Goal: Information Seeking & Learning: Find specific page/section

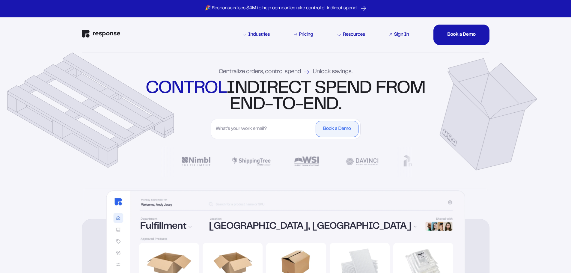
click at [396, 35] on div "Sign In" at bounding box center [401, 34] width 15 height 5
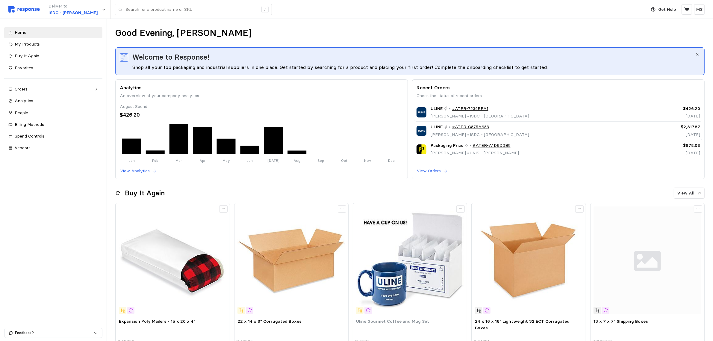
click at [652, 32] on div "Good Evening, [PERSON_NAME]" at bounding box center [410, 33] width 590 height 12
click at [44, 89] on div "Orders" at bounding box center [53, 89] width 77 height 7
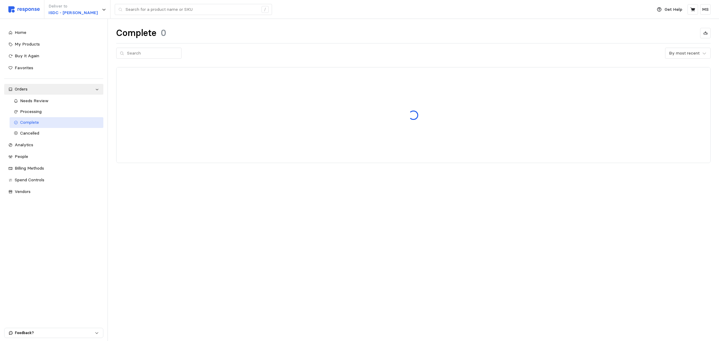
click at [35, 121] on span "Complete" at bounding box center [29, 122] width 19 height 5
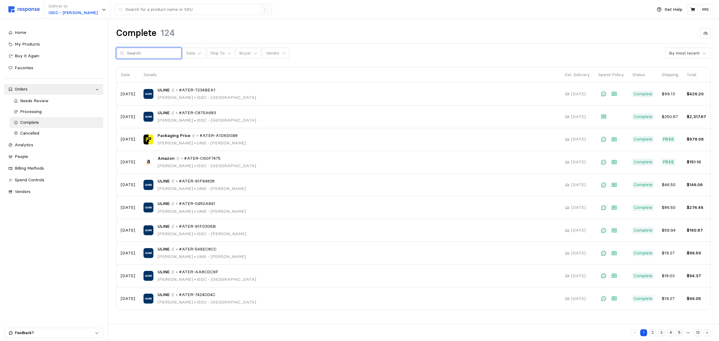
click at [152, 55] on input "text" at bounding box center [152, 53] width 51 height 11
click at [152, 53] on input "text" at bounding box center [152, 53] width 51 height 11
click at [227, 53] on icon at bounding box center [229, 53] width 4 height 4
type input "Gree"
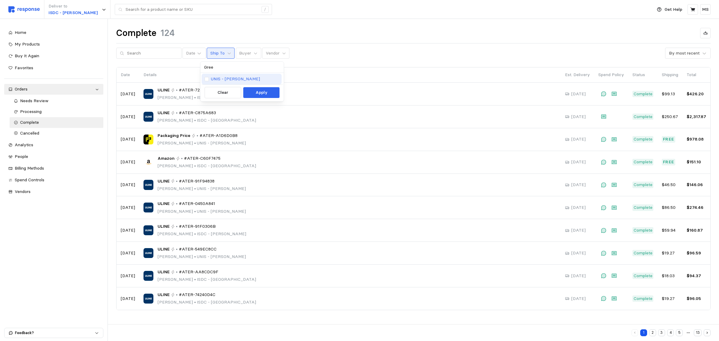
click at [225, 78] on p "UNIS - Greenwood" at bounding box center [235, 79] width 49 height 7
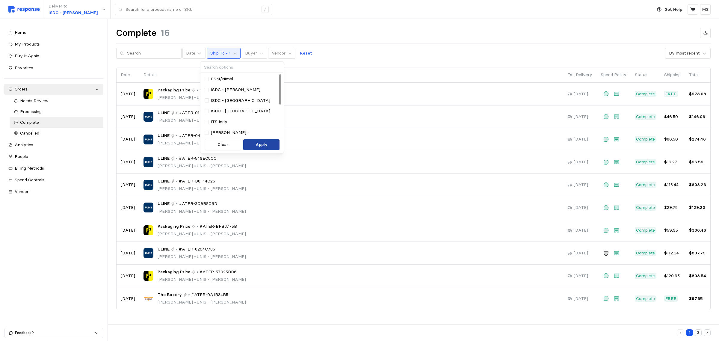
click at [266, 148] on p "Apply" at bounding box center [262, 144] width 12 height 7
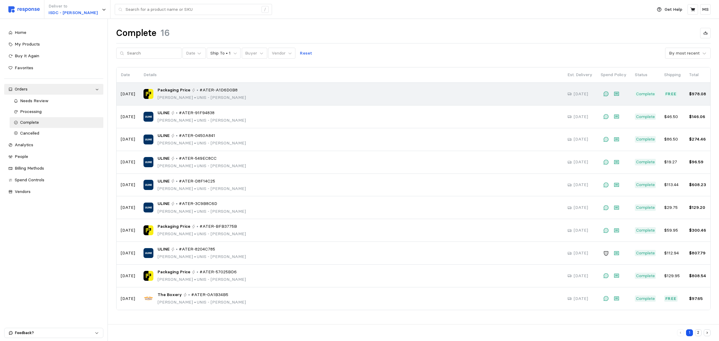
click at [258, 93] on div "Packaging Price • #ATER-A1D6D0B8 Milos Stokic • UNIS - Greenwood" at bounding box center [351, 94] width 416 height 14
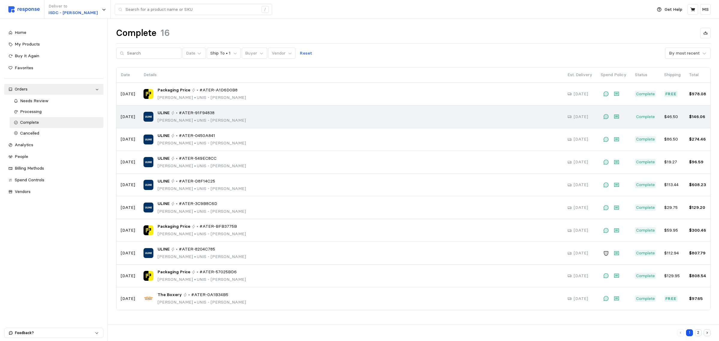
click at [262, 113] on div "ULINE • #ATER-91F94838 Ashlyn Talbot • UNIS - Greenwood" at bounding box center [351, 117] width 416 height 14
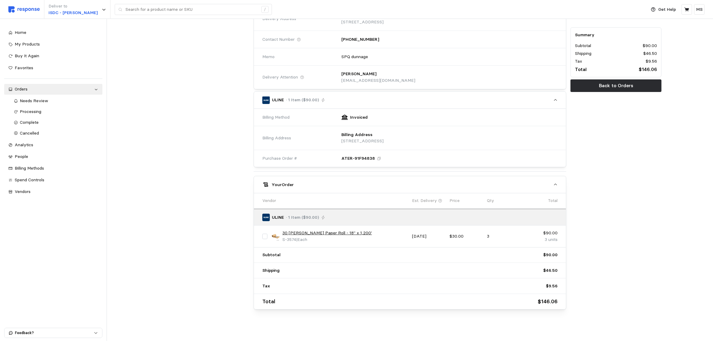
scroll to position [93, 0]
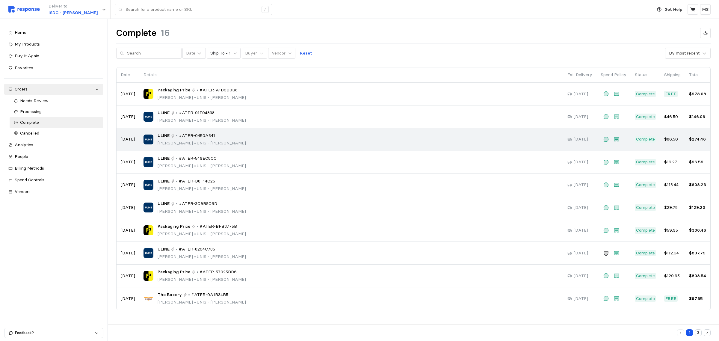
click at [350, 145] on div "ULINE • #ATER-0450A841 Ashlyn Talbot • UNIS - Greenwood" at bounding box center [351, 139] width 416 height 14
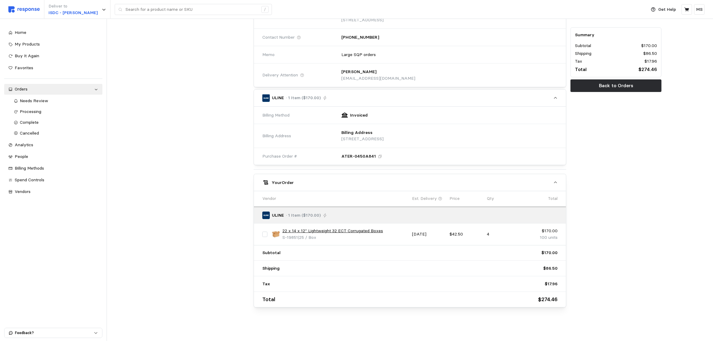
scroll to position [93, 0]
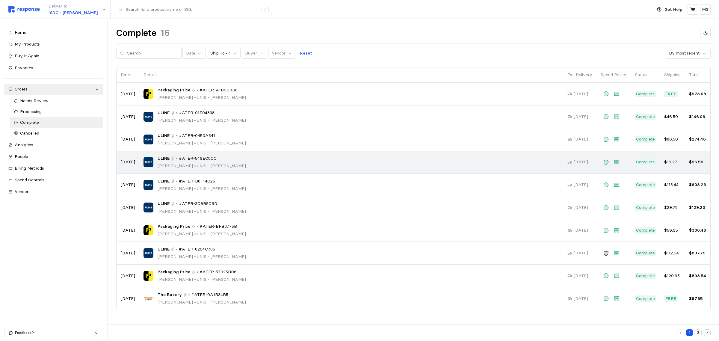
click at [281, 162] on div "ULINE • #ATER-549EC8CC Ashlyn Talbot • UNIS - Greenwood" at bounding box center [351, 162] width 416 height 14
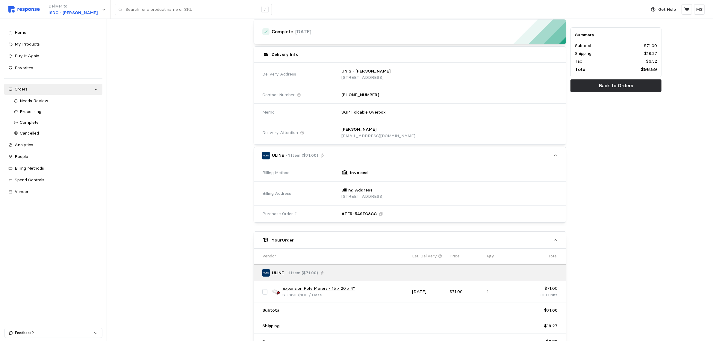
scroll to position [93, 0]
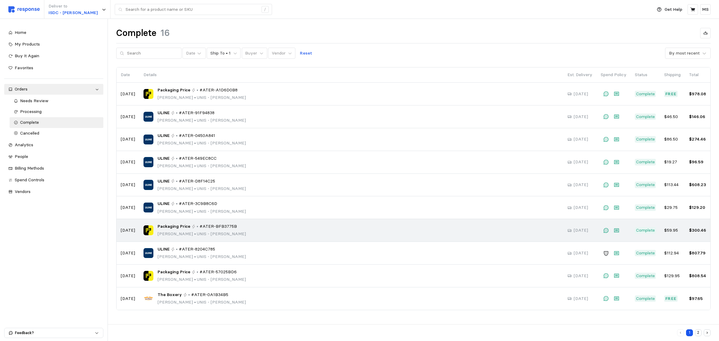
click at [306, 231] on div "Packaging Price • #ATER-BFB3775B Ashlyn Talbot • UNIS - Greenwood" at bounding box center [351, 230] width 416 height 14
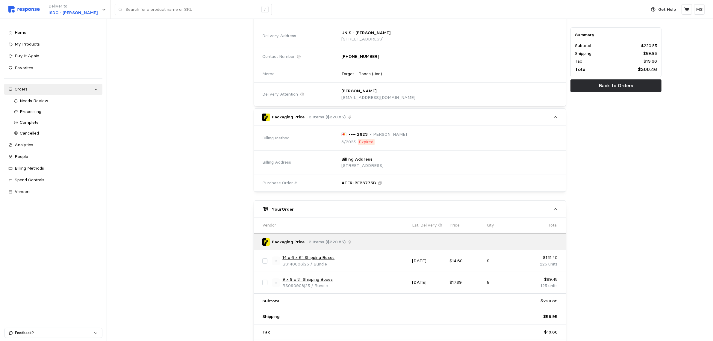
scroll to position [122, 0]
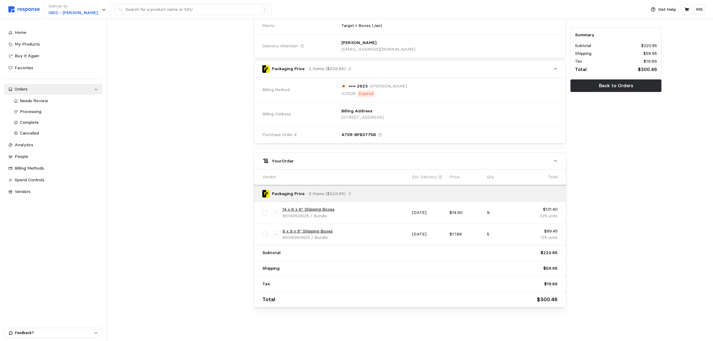
click at [265, 235] on input "checkbox" at bounding box center [264, 234] width 5 height 5
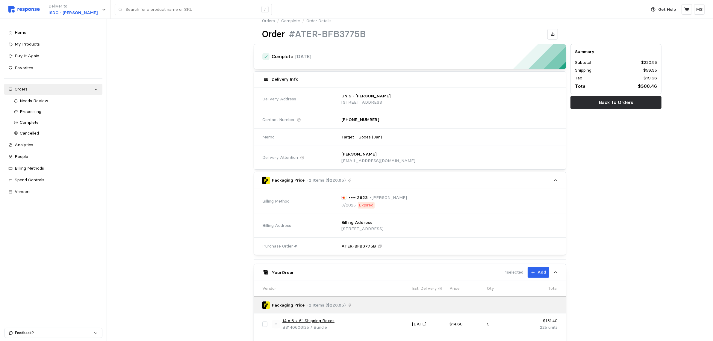
scroll to position [84, 0]
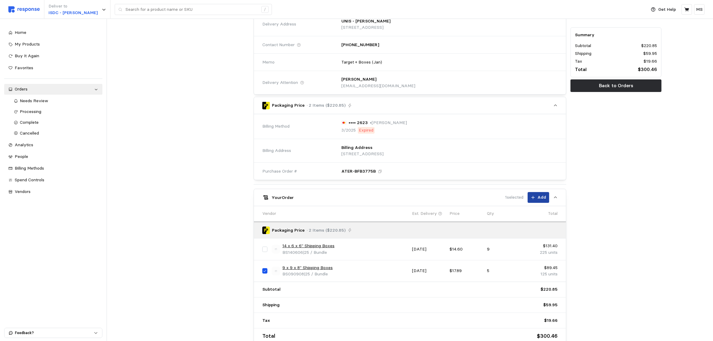
click at [540, 199] on p "Add" at bounding box center [542, 197] width 9 height 7
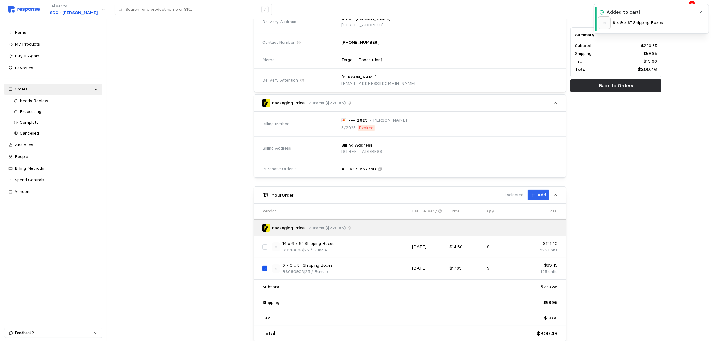
scroll to position [122, 0]
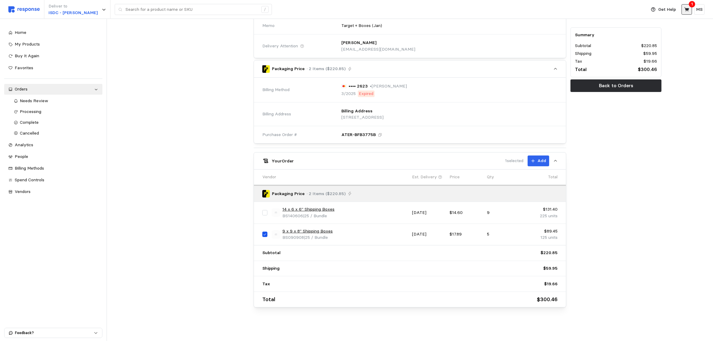
click at [685, 10] on icon at bounding box center [687, 9] width 5 height 5
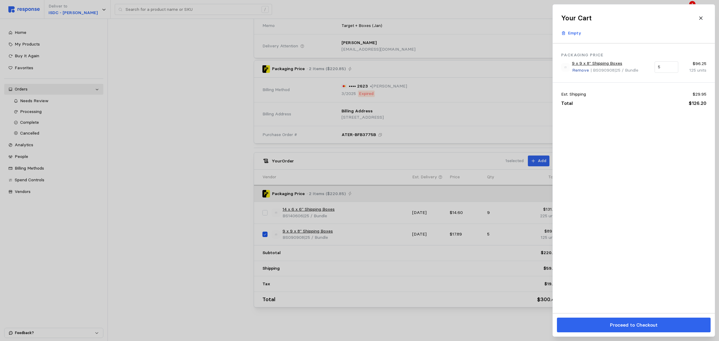
click at [584, 69] on p "Remove" at bounding box center [580, 70] width 17 height 7
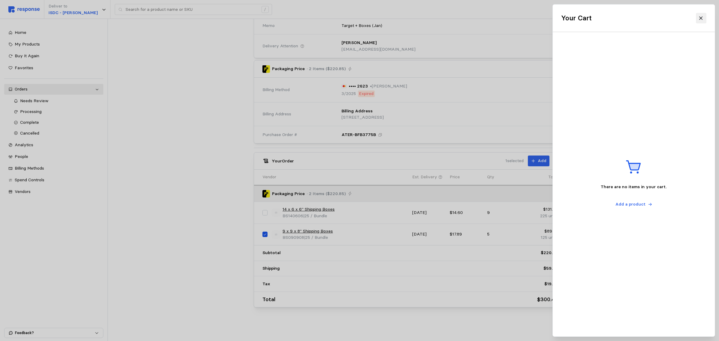
click at [702, 19] on icon at bounding box center [700, 17] width 3 height 3
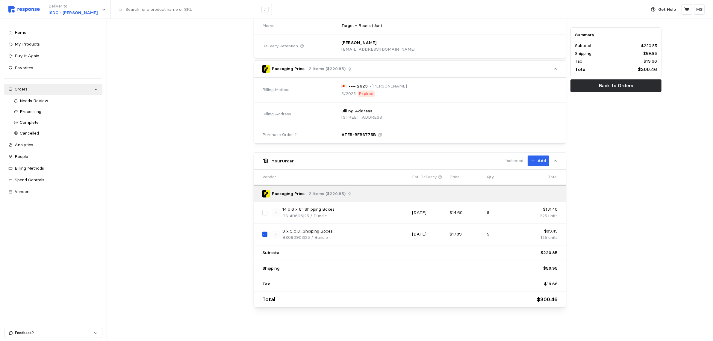
click at [265, 234] on input "checkbox" at bounding box center [264, 234] width 5 height 5
checkbox input "false"
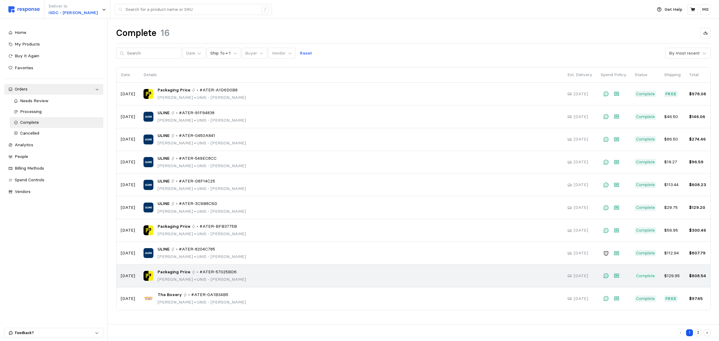
click at [264, 275] on div "Packaging Price • #ATER-57025BD6 Ashlyn Talbot • UNIS - Greenwood" at bounding box center [351, 276] width 416 height 14
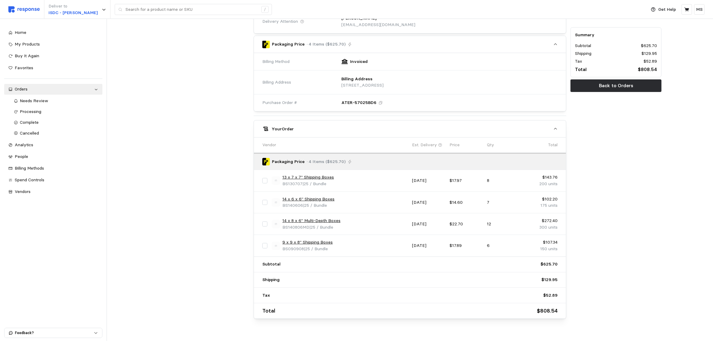
scroll to position [150, 0]
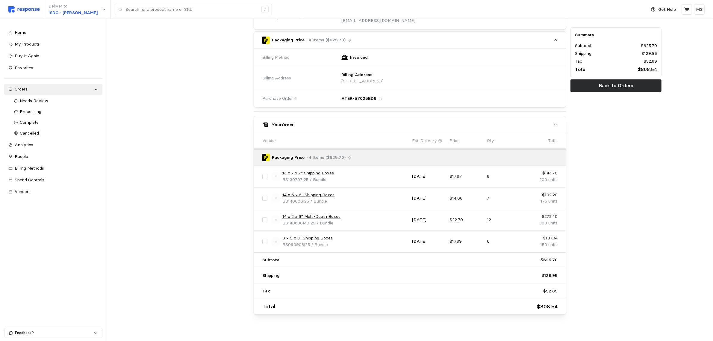
click at [188, 200] on div at bounding box center [203, 109] width 95 height 415
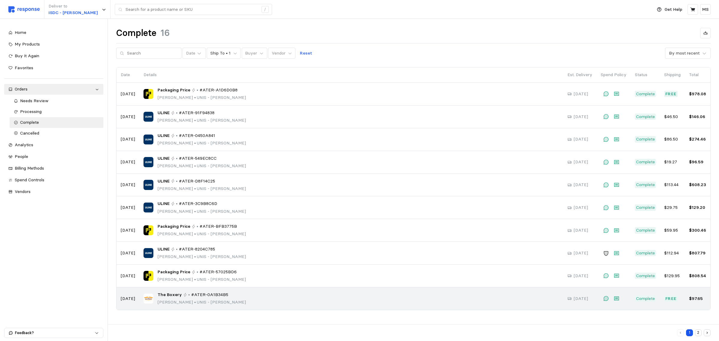
click at [234, 297] on div "The Boxery • #ATER-0A1B34B5 Ashlyn Talbot • UNIS - Greenwood" at bounding box center [351, 298] width 416 height 14
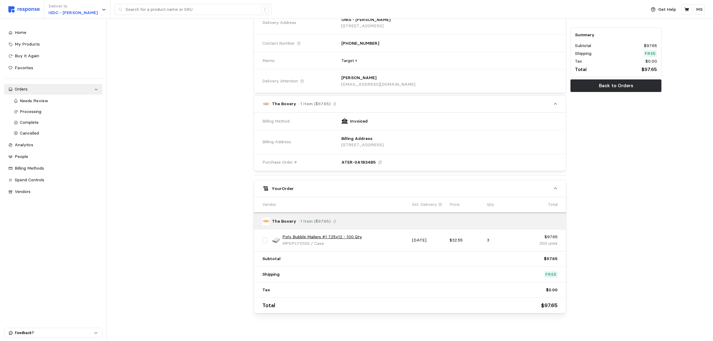
scroll to position [93, 0]
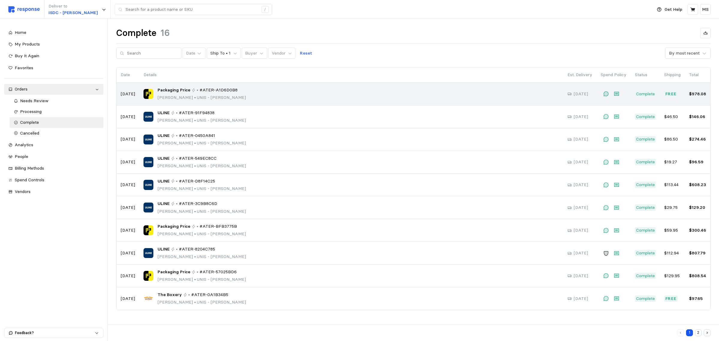
click at [256, 90] on div "Packaging Price • #ATER-A1D6D0B8 Milos Stokic • UNIS - Greenwood" at bounding box center [351, 94] width 416 height 14
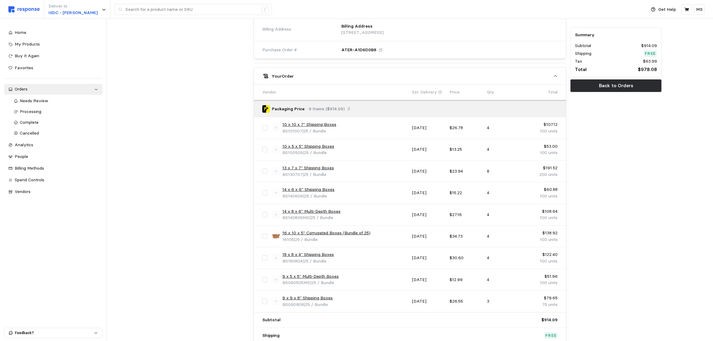
scroll to position [225, 0]
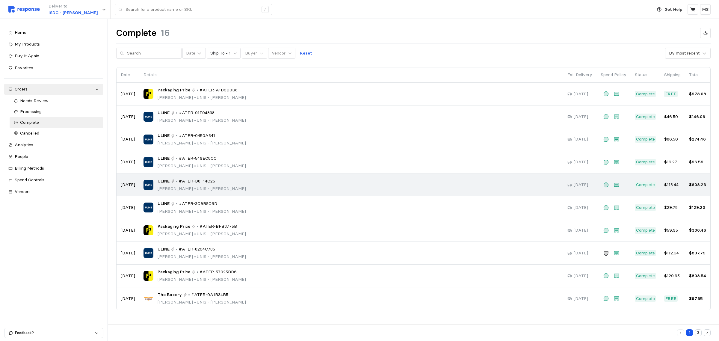
click at [231, 183] on div "ULINE • #ATER-D8F14C25 Ashlyn Talbot • UNIS - Greenwood" at bounding box center [351, 185] width 416 height 14
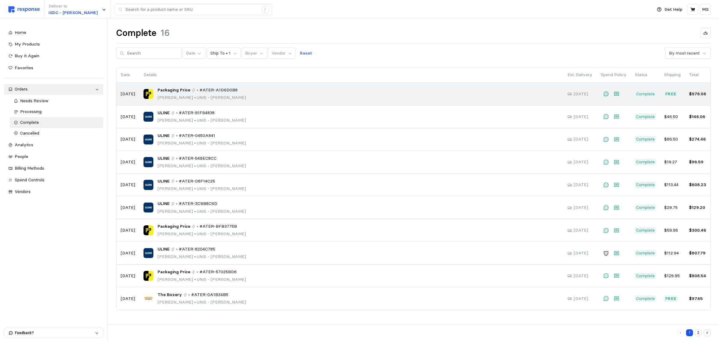
click at [237, 88] on div "Packaging Price • #ATER-A1D6D0B8 Milos Stokic • UNIS - Greenwood" at bounding box center [351, 94] width 416 height 14
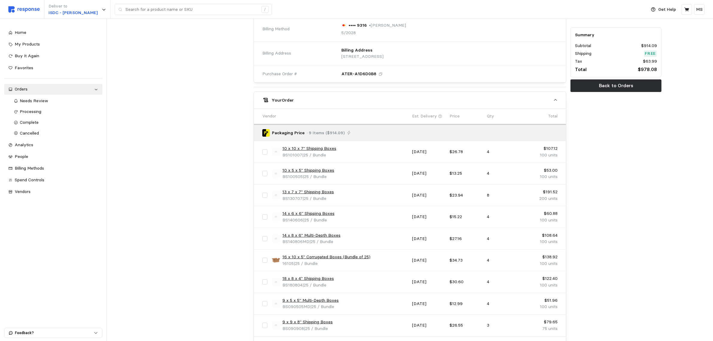
scroll to position [187, 0]
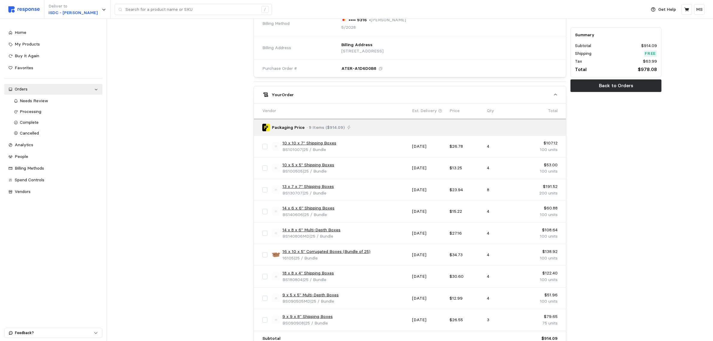
click at [267, 147] on input "checkbox" at bounding box center [264, 146] width 5 height 5
checkbox input "true"
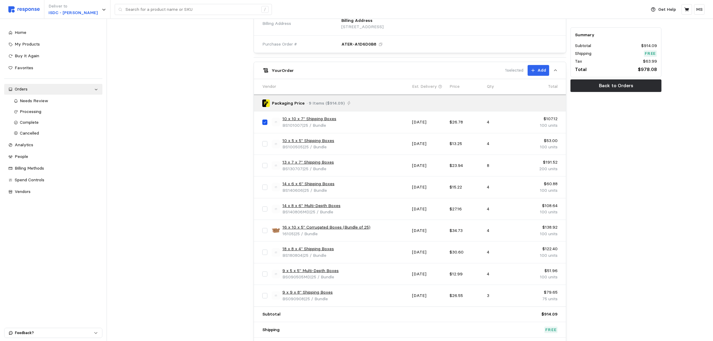
scroll to position [225, 0]
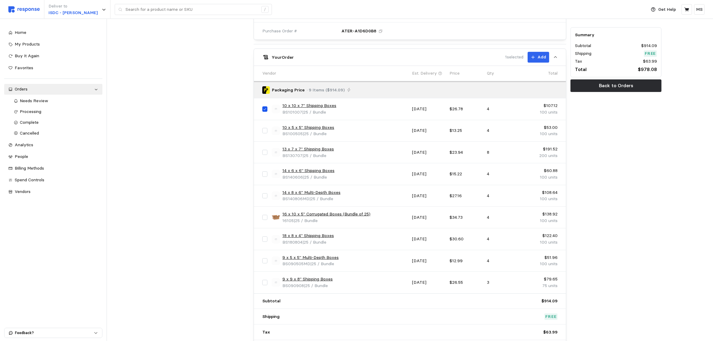
click at [264, 219] on input "checkbox" at bounding box center [264, 217] width 5 height 5
click at [265, 218] on input "checkbox" at bounding box center [264, 217] width 5 height 5
checkbox input "false"
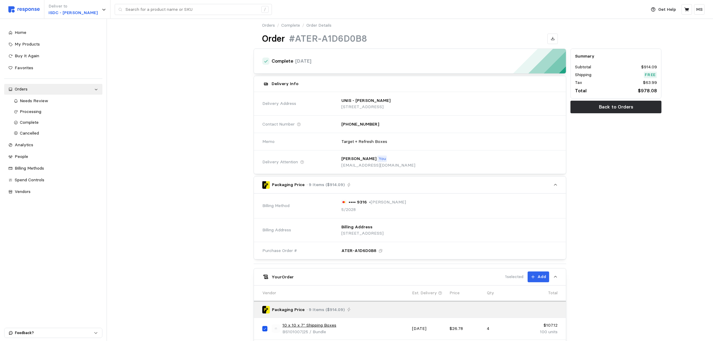
scroll to position [112, 0]
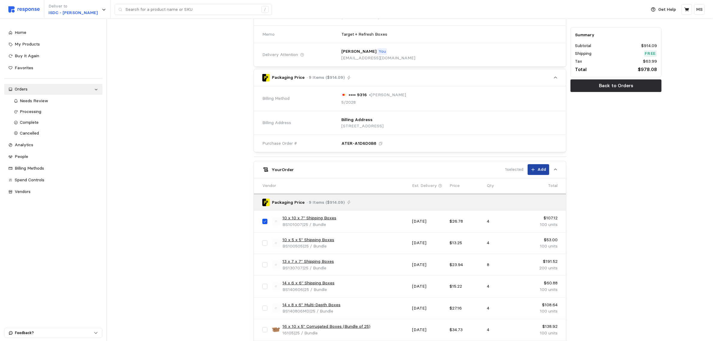
click at [538, 170] on p "Add" at bounding box center [542, 169] width 9 height 7
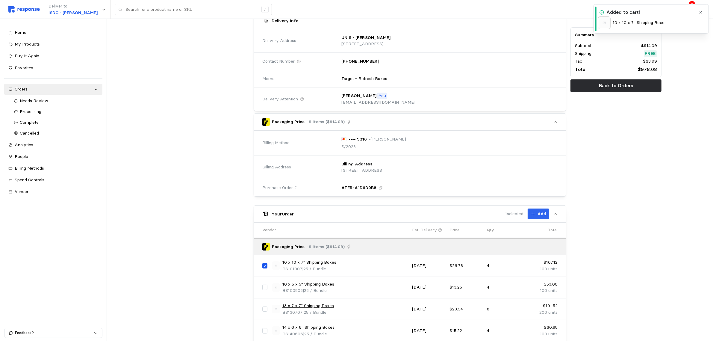
scroll to position [0, 0]
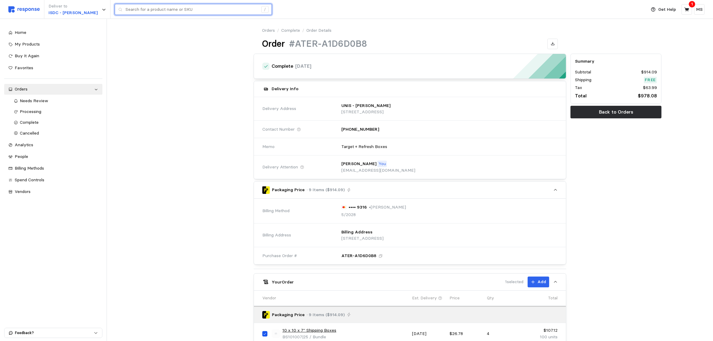
click at [150, 7] on input "text" at bounding box center [192, 9] width 133 height 11
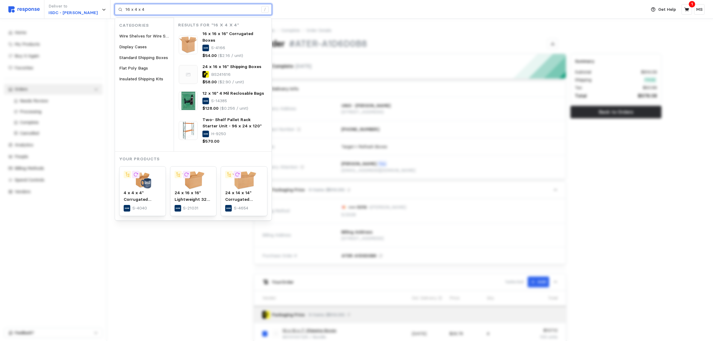
click at [213, 13] on input "16 x 4 x 4" at bounding box center [192, 9] width 133 height 11
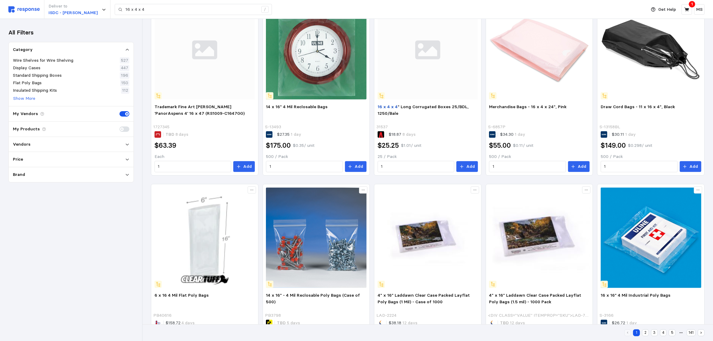
scroll to position [357, 0]
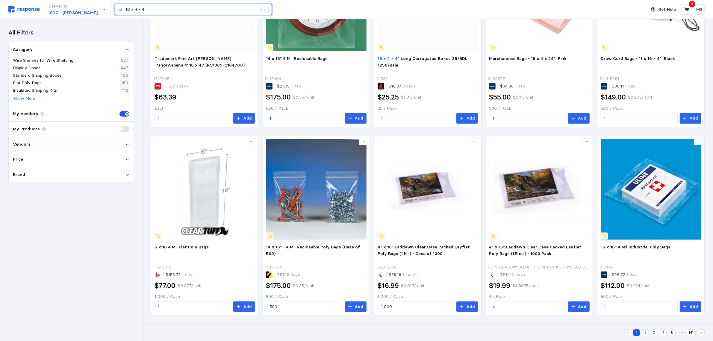
click at [156, 8] on input "16 x 4 x 4" at bounding box center [192, 9] width 133 height 11
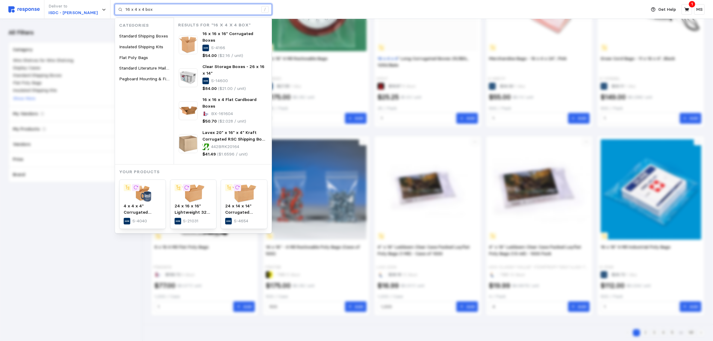
click at [161, 9] on input "16 x 4 x 4 box" at bounding box center [192, 9] width 133 height 11
click at [161, 10] on input "16 x 4 x 4 box" at bounding box center [192, 9] width 133 height 11
paste input "7x10x14"
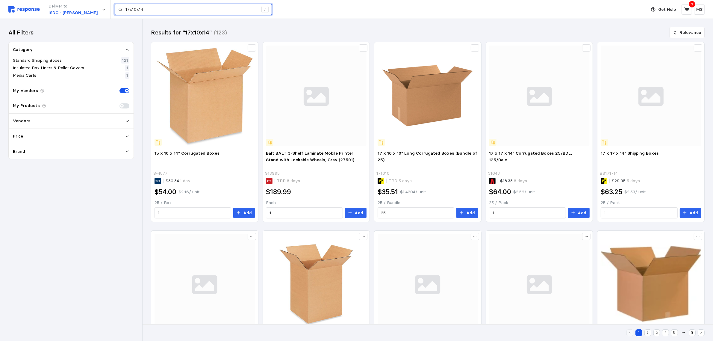
click at [139, 8] on input "17x10x14" at bounding box center [192, 9] width 133 height 11
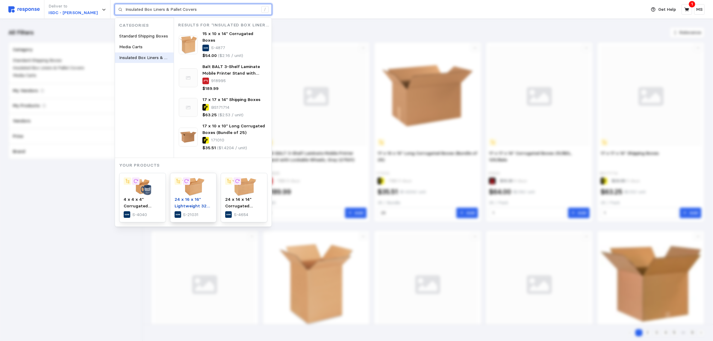
type input "17x10x14"
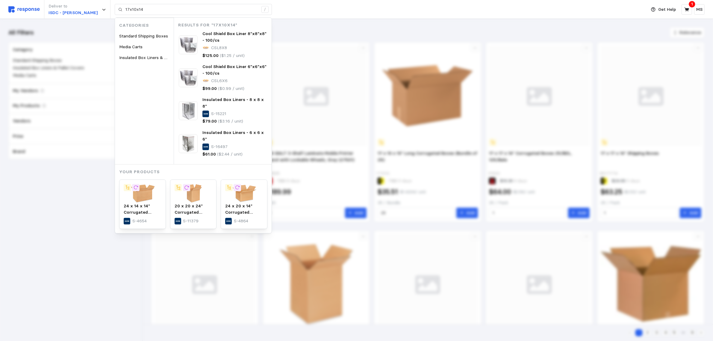
click at [300, 13] on div "Deliver to ISDC - Carson 17x10x14 / Categories Standard Shipping Boxes Media Ca…" at bounding box center [325, 9] width 635 height 19
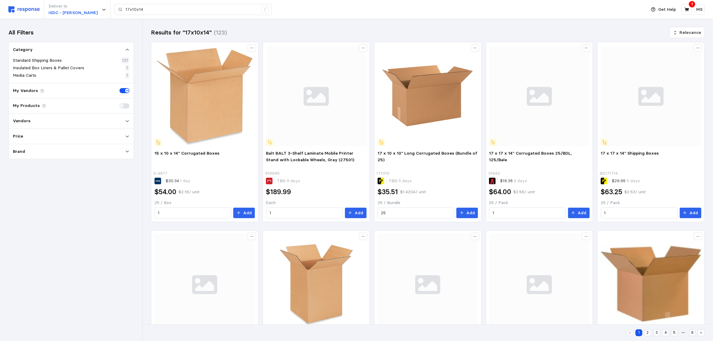
click at [439, 12] on div "Deliver to ISDC - Carson 17x10x14 /" at bounding box center [325, 9] width 635 height 19
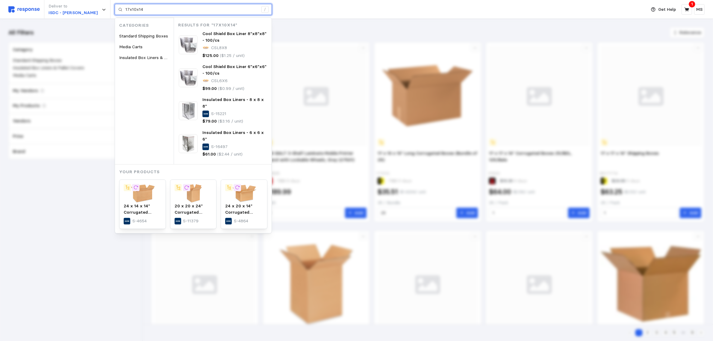
drag, startPoint x: 129, startPoint y: 10, endPoint x: 110, endPoint y: 10, distance: 19.2
click at [115, 10] on div "17x10x14 /" at bounding box center [193, 9] width 157 height 11
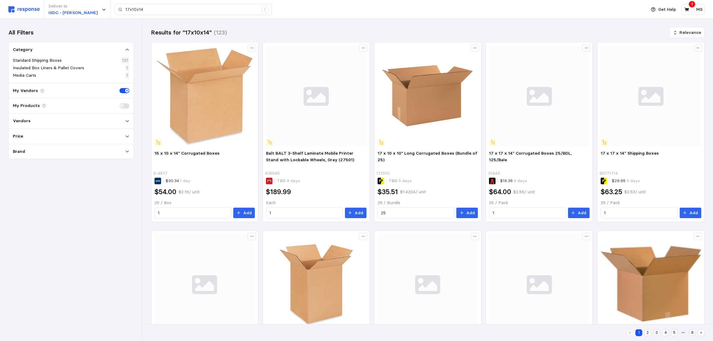
click at [372, 11] on div "Deliver to ISDC - Carson 17x10x14 /" at bounding box center [325, 9] width 635 height 19
click at [74, 10] on p "ISDC - Carson" at bounding box center [73, 13] width 49 height 7
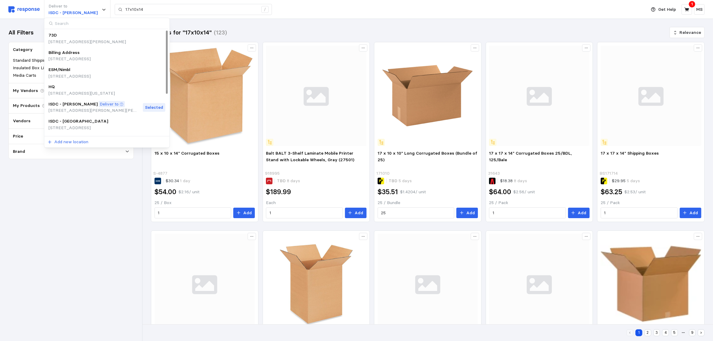
click at [80, 23] on input at bounding box center [106, 23] width 124 height 11
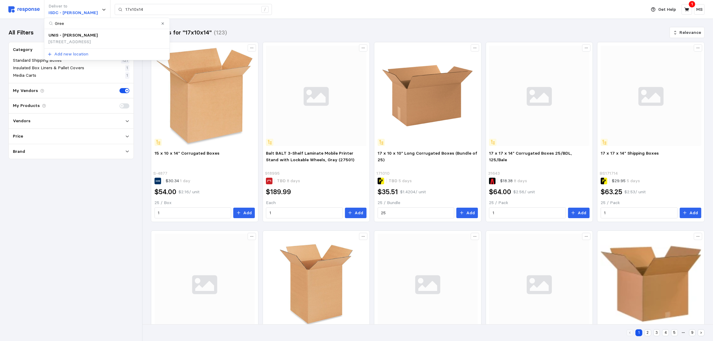
type input "Gree"
click at [78, 29] on div "Gree UNIS - Greenwood 650 Commerce Pkwy E Dr, Suite 200, Greenwood, IN, 46143, …" at bounding box center [107, 39] width 126 height 43
click at [78, 36] on p "UNIS - Greenwood" at bounding box center [73, 35] width 49 height 7
click at [20, 6] on img at bounding box center [23, 9] width 31 height 6
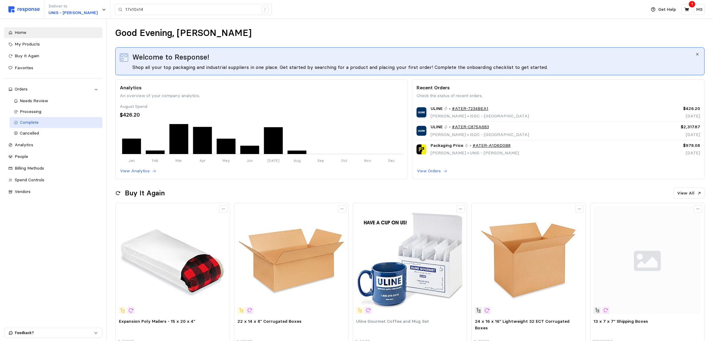
click at [47, 124] on div "Complete" at bounding box center [59, 122] width 78 height 7
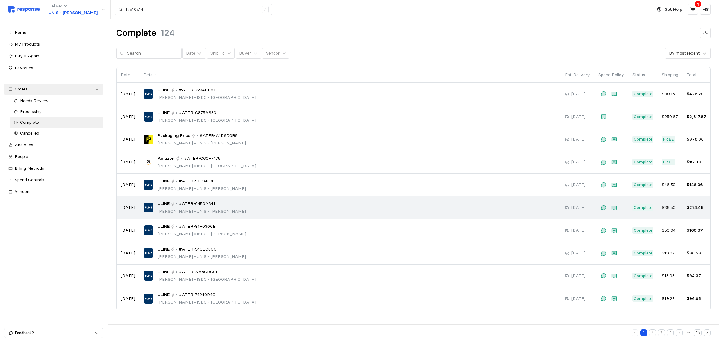
click at [238, 209] on div "ULINE • #ATER-0450A841 Ashlyn Talbot • UNIS - Greenwood" at bounding box center [349, 207] width 413 height 14
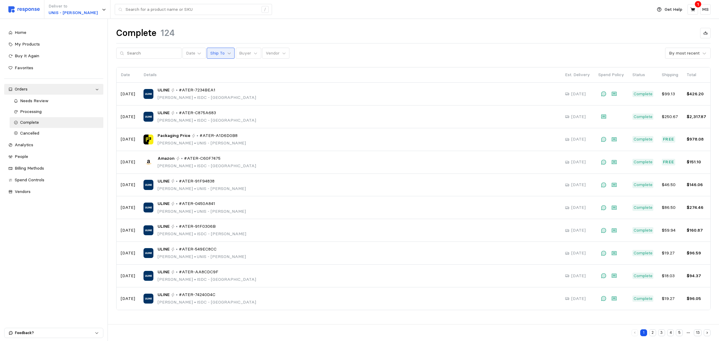
click at [227, 54] on icon at bounding box center [229, 53] width 4 height 4
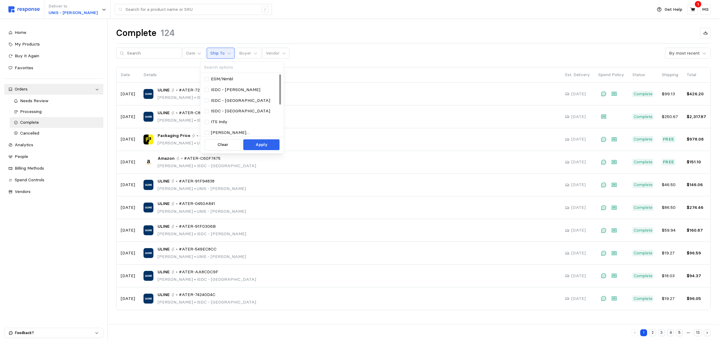
click at [228, 68] on input at bounding box center [241, 67] width 82 height 11
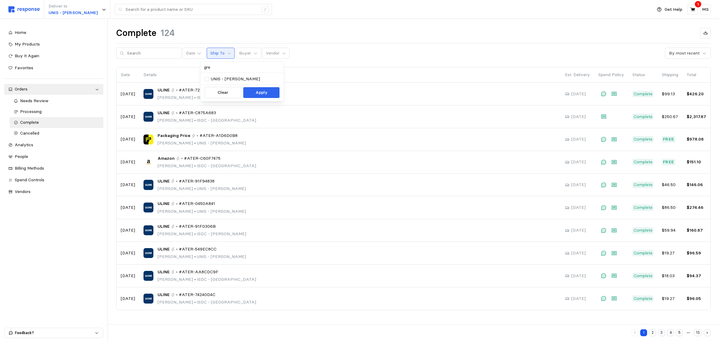
type input "gree"
click at [228, 78] on p "UNIS - Greenwood" at bounding box center [235, 79] width 49 height 7
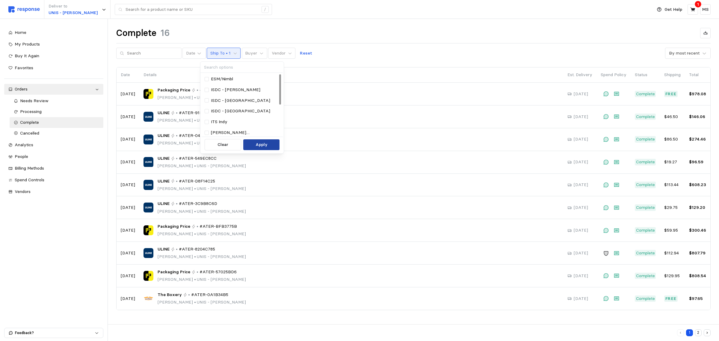
click at [263, 144] on p "Apply" at bounding box center [262, 144] width 12 height 7
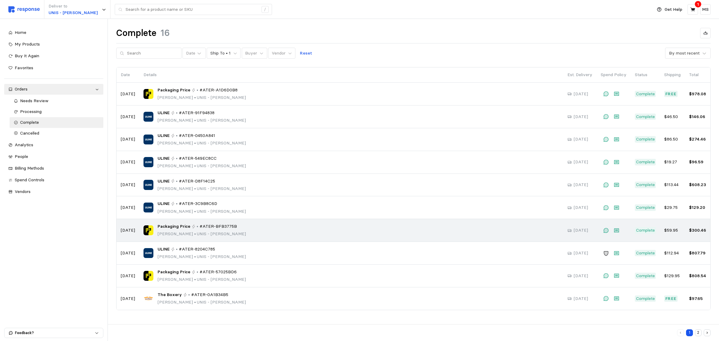
click at [240, 224] on div "Packaging Price • #ATER-BFB3775B Ashlyn Talbot • UNIS - Greenwood" at bounding box center [351, 230] width 416 height 14
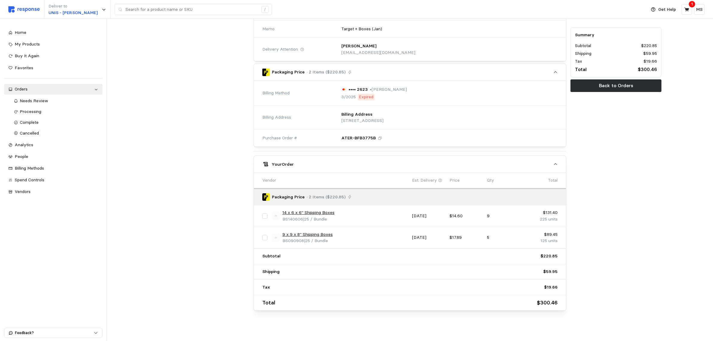
scroll to position [122, 0]
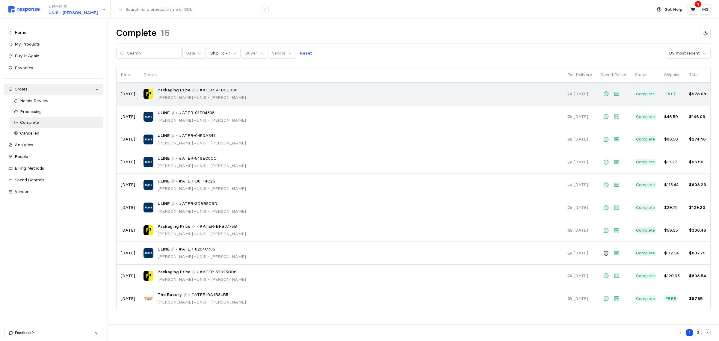
click at [241, 94] on div "Packaging Price • #ATER-A1D6D0B8 Milos Stokic • UNIS - Greenwood" at bounding box center [351, 94] width 416 height 14
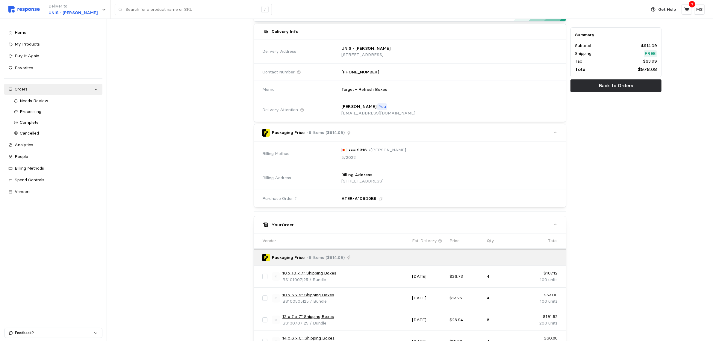
scroll to position [37, 0]
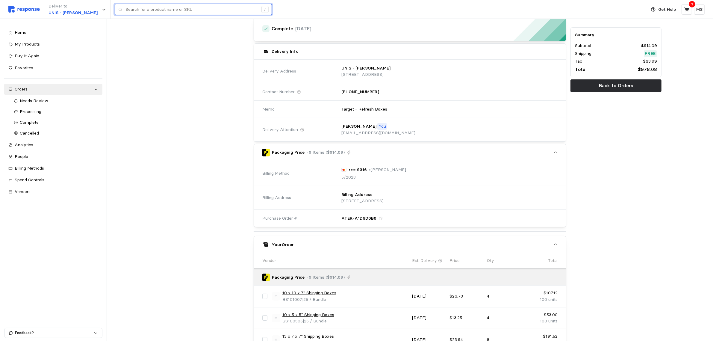
click at [144, 7] on input "text" at bounding box center [192, 9] width 133 height 11
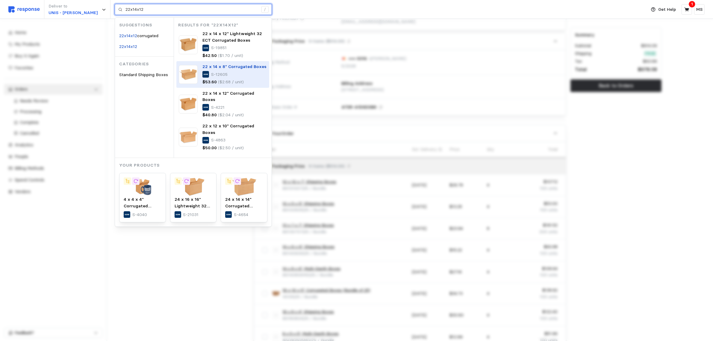
scroll to position [150, 0]
click at [176, 11] on input "22x14x12" at bounding box center [192, 9] width 133 height 11
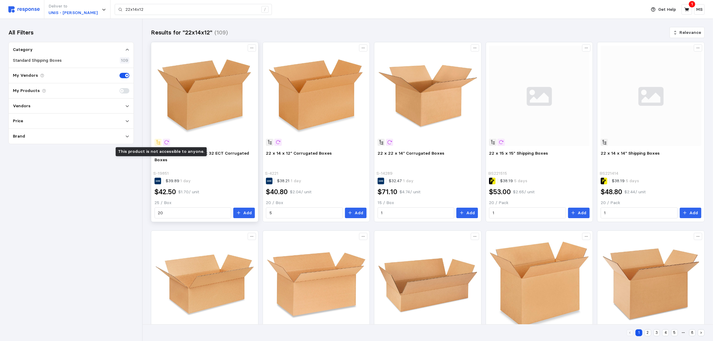
click at [160, 142] on icon at bounding box center [158, 142] width 4 height 4
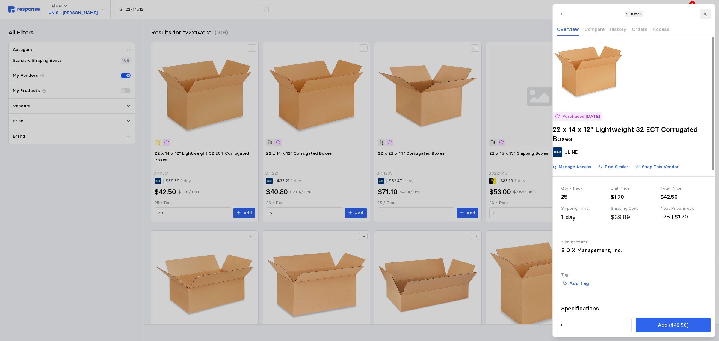
click at [704, 12] on icon at bounding box center [705, 14] width 4 height 4
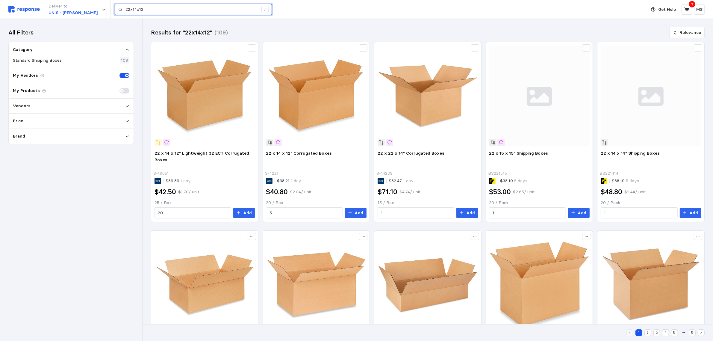
click at [176, 11] on input "22x14x12" at bounding box center [192, 9] width 133 height 11
paste input "17x10x14"
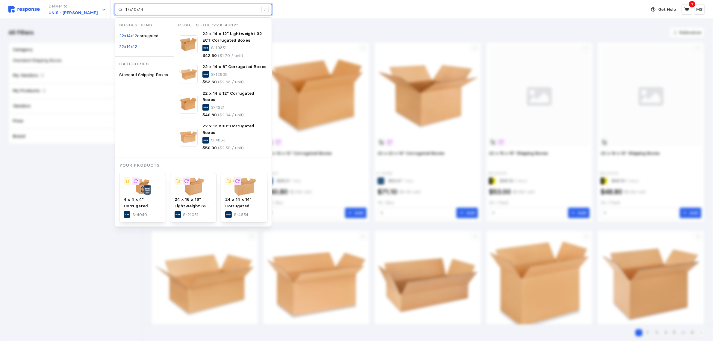
type input "17x10x14"
